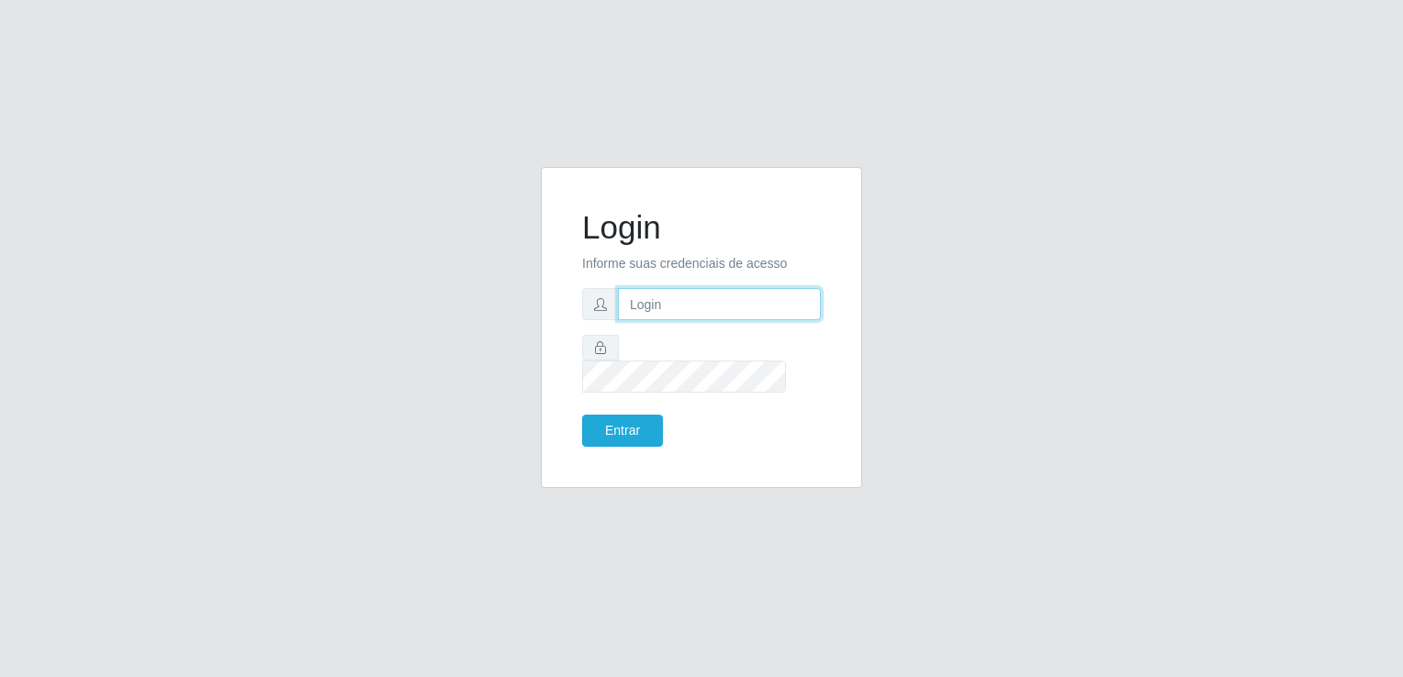
click at [673, 320] on input "text" at bounding box center [719, 304] width 203 height 32
type input "87988737322"
click at [639, 420] on button "Entrar" at bounding box center [622, 431] width 81 height 32
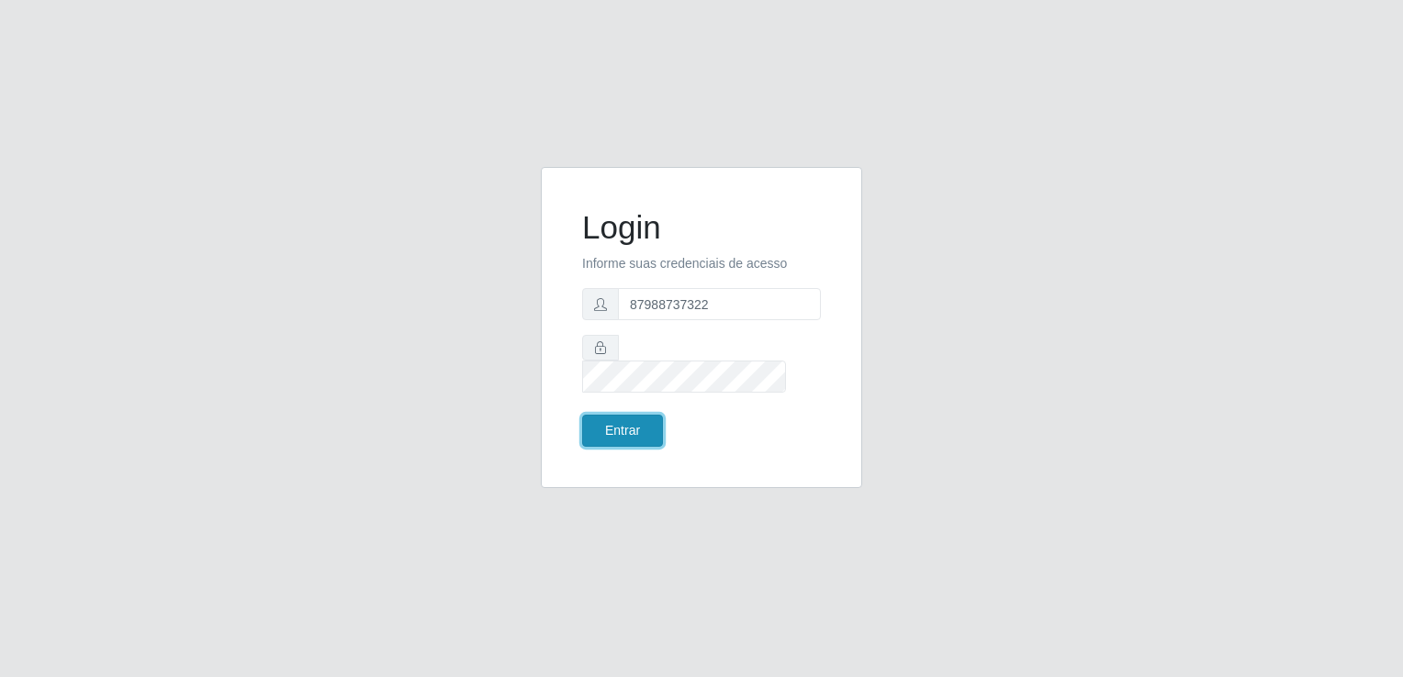
click at [621, 425] on button "Entrar" at bounding box center [622, 431] width 81 height 32
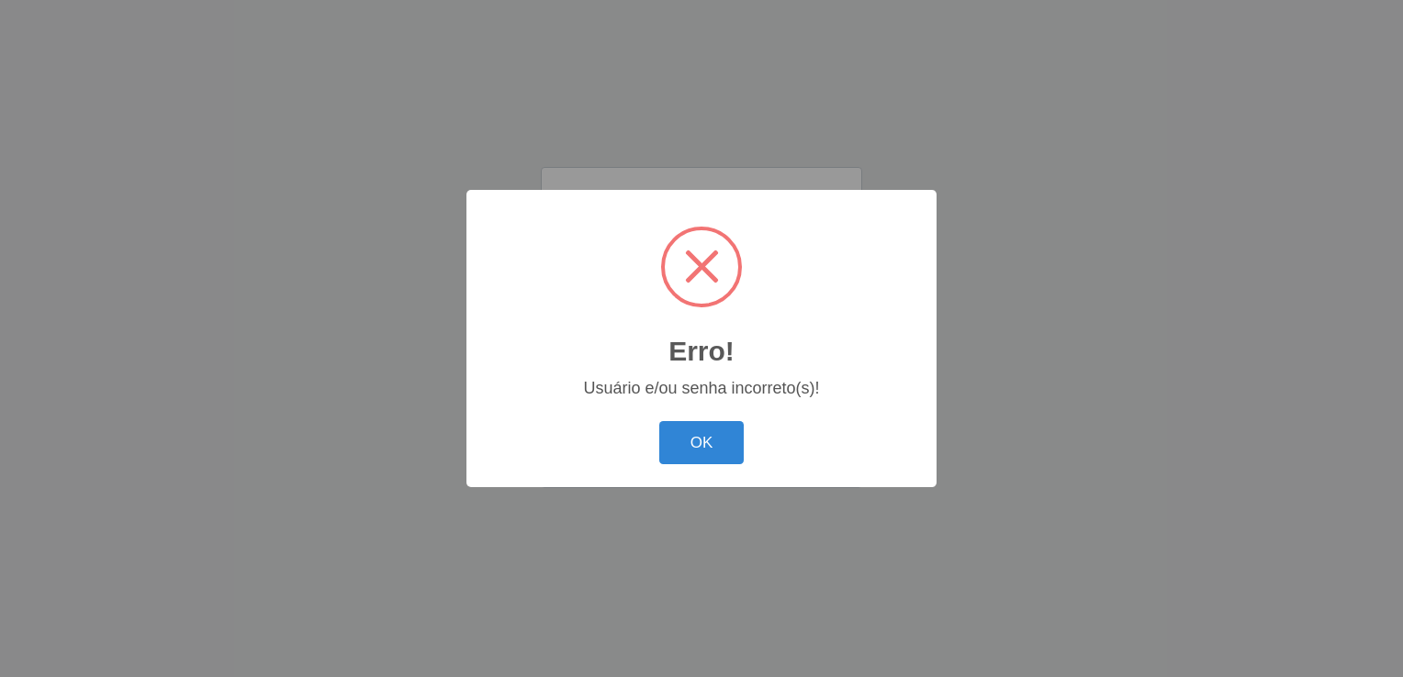
click at [621, 425] on body "Login Informe suas credenciais de acesso 87988737322 Entrar Erro! × Usuário e/o…" at bounding box center [701, 338] width 1403 height 677
click at [621, 425] on div "OK Cancel" at bounding box center [701, 443] width 433 height 52
drag, startPoint x: 621, startPoint y: 425, endPoint x: 687, endPoint y: 450, distance: 70.6
click at [687, 450] on button "OK" at bounding box center [701, 442] width 85 height 43
